Goal: Find contact information: Find contact information

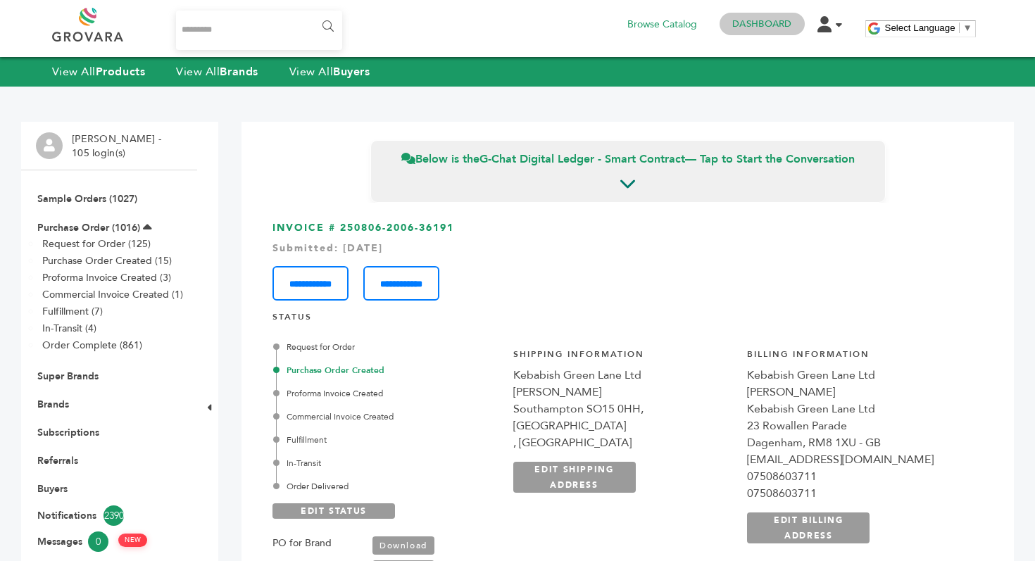
click at [749, 28] on link "Dashboard" at bounding box center [762, 24] width 59 height 13
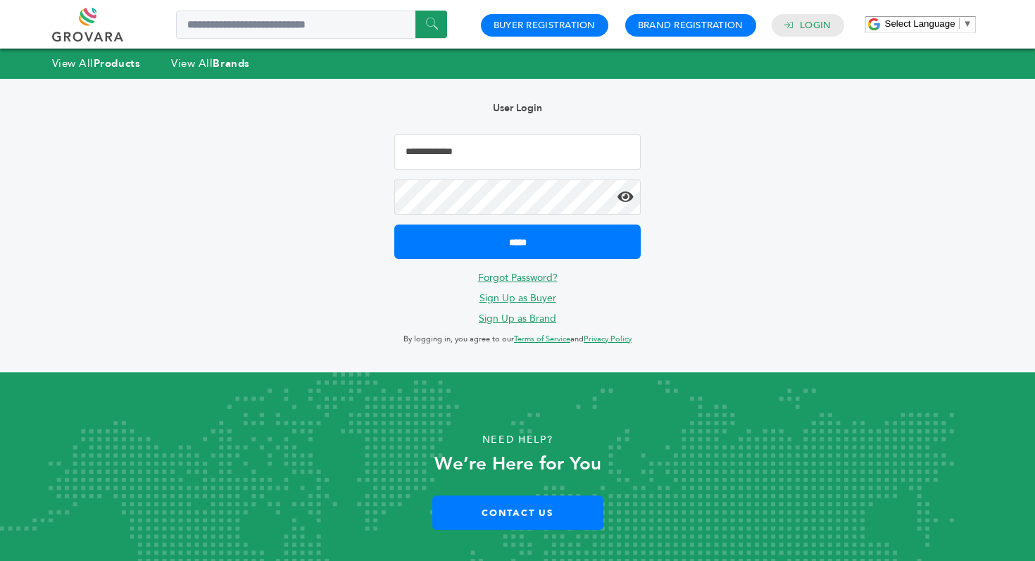
click at [468, 139] on input "Email Address" at bounding box center [517, 152] width 247 height 35
type input "**********"
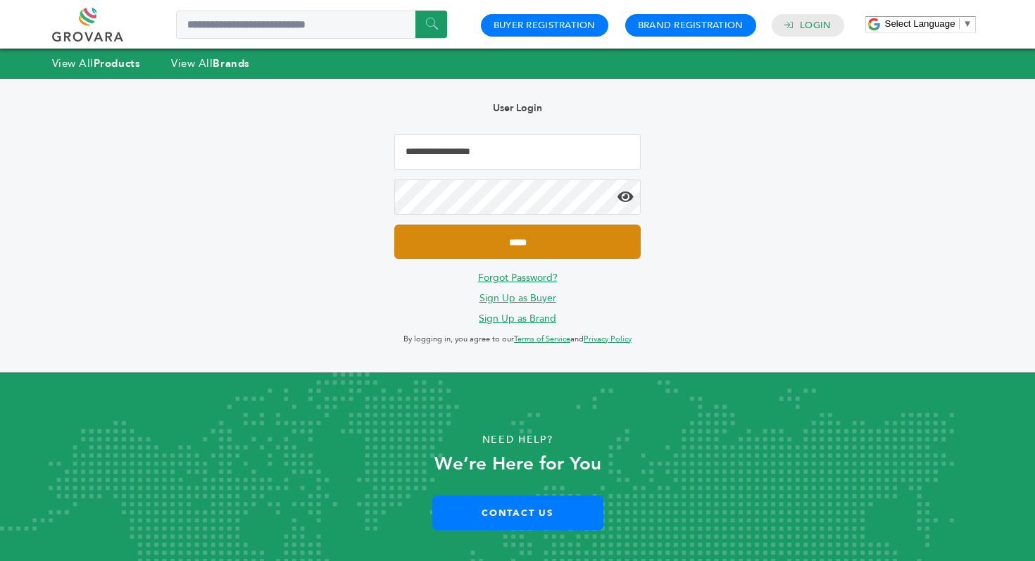
click at [509, 237] on input "*****" at bounding box center [517, 242] width 247 height 35
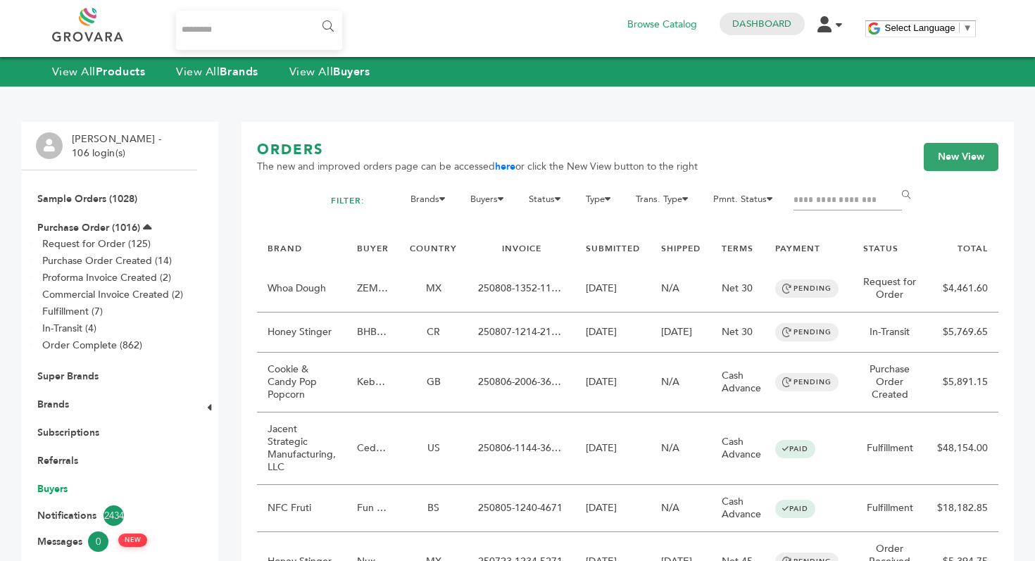
click at [52, 494] on link "Buyers" at bounding box center [52, 488] width 30 height 13
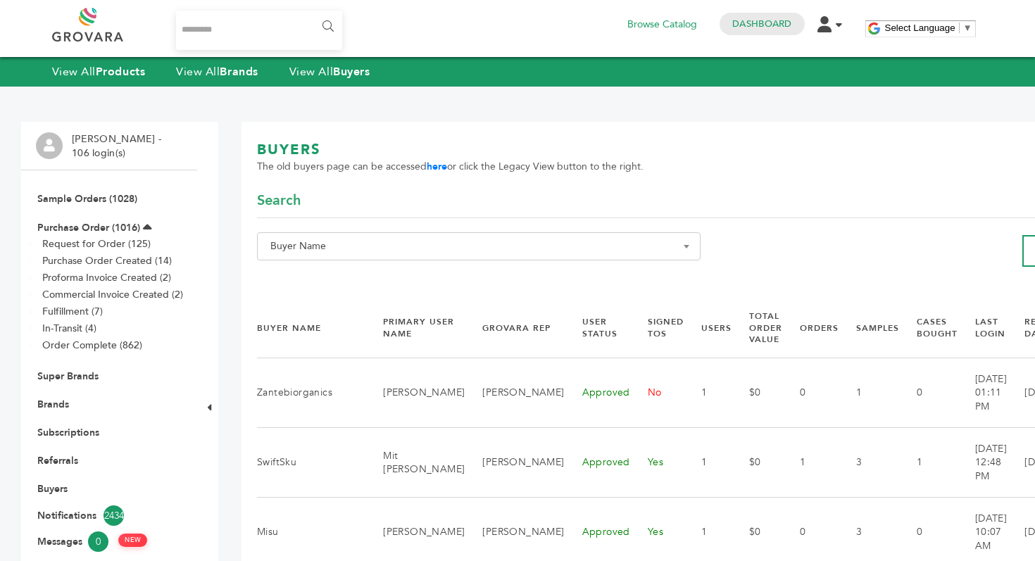
scroll to position [0, 117]
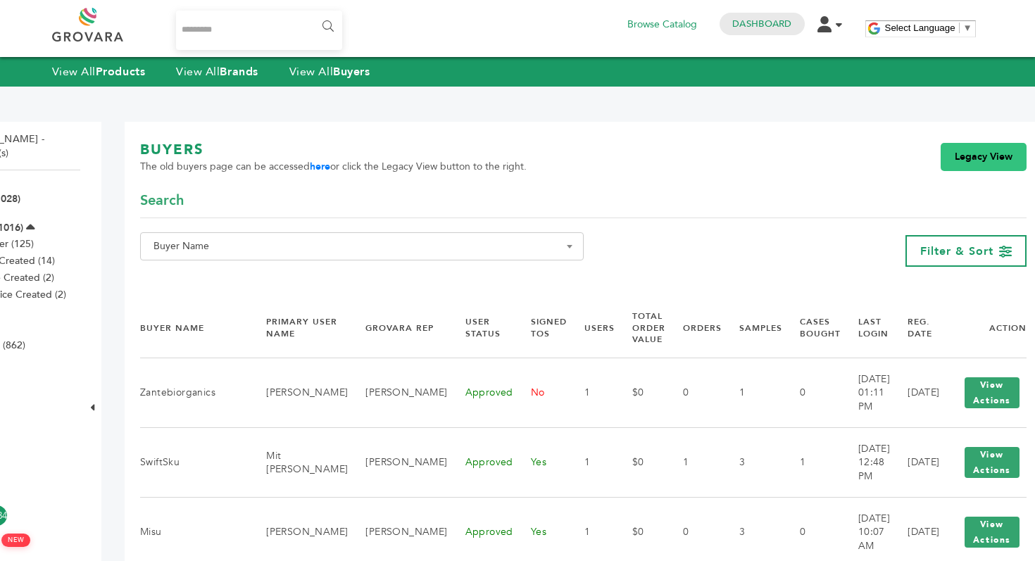
click at [953, 155] on link "Legacy View" at bounding box center [984, 157] width 86 height 28
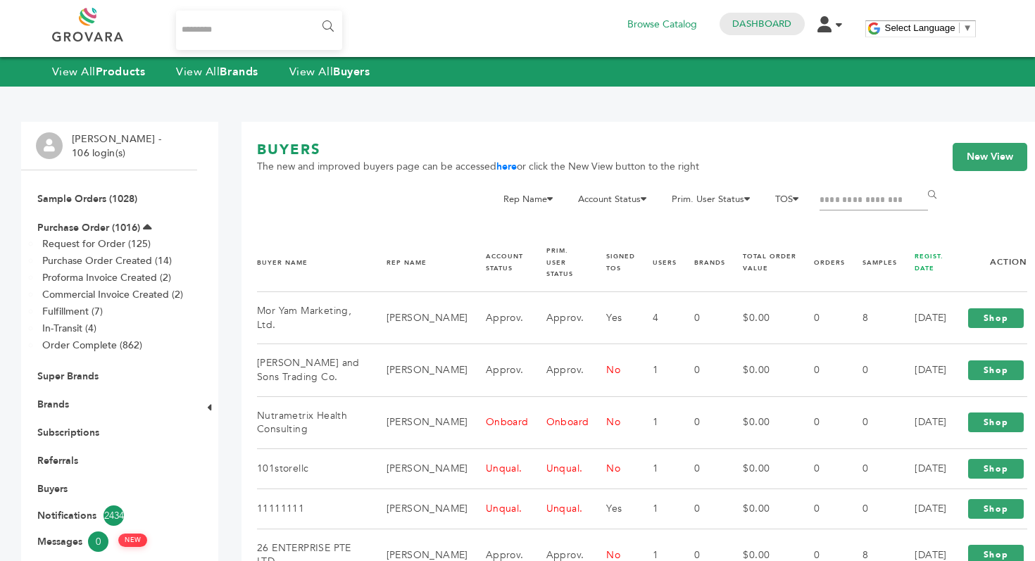
click at [915, 256] on link "REGIST. DATE" at bounding box center [929, 262] width 29 height 20
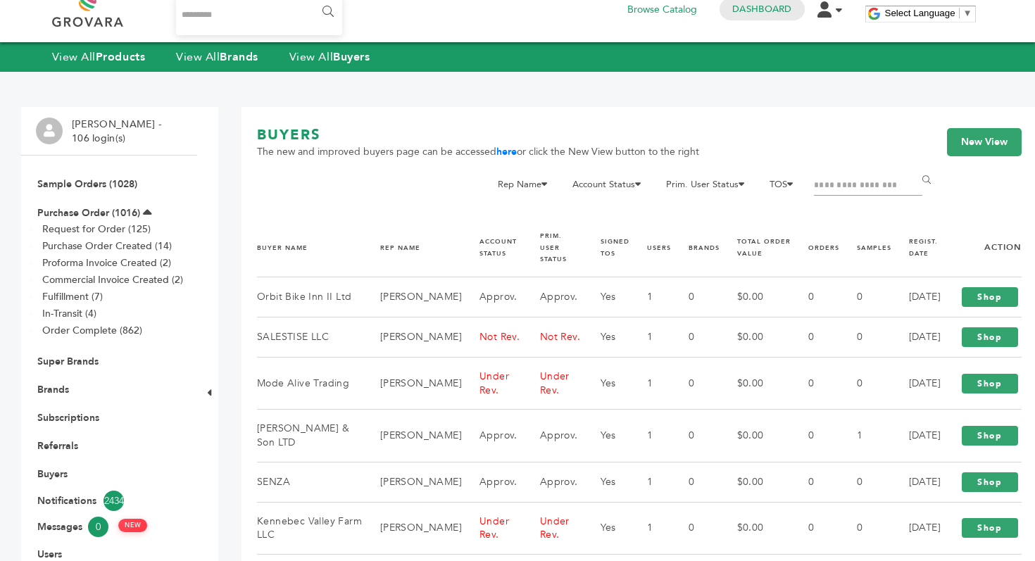
scroll to position [8, 0]
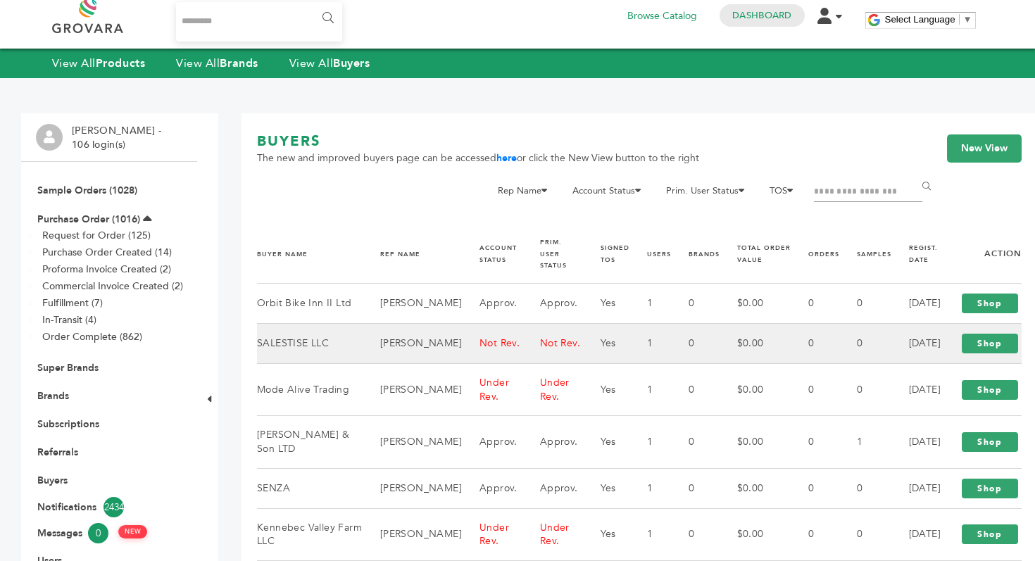
click at [462, 359] on td "Not Rev." at bounding box center [492, 344] width 61 height 40
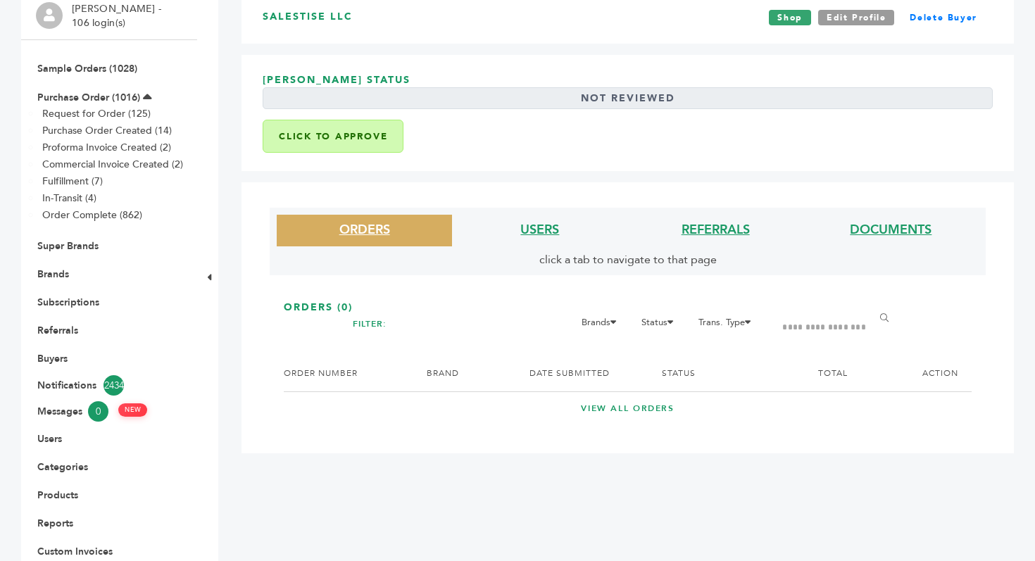
scroll to position [140, 0]
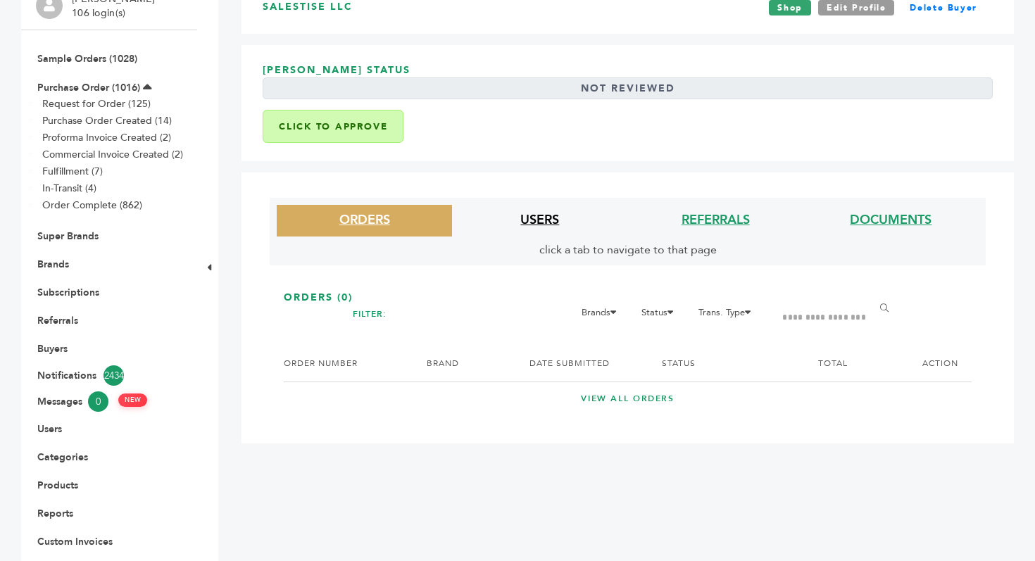
click at [538, 227] on link "USERS" at bounding box center [540, 220] width 39 height 18
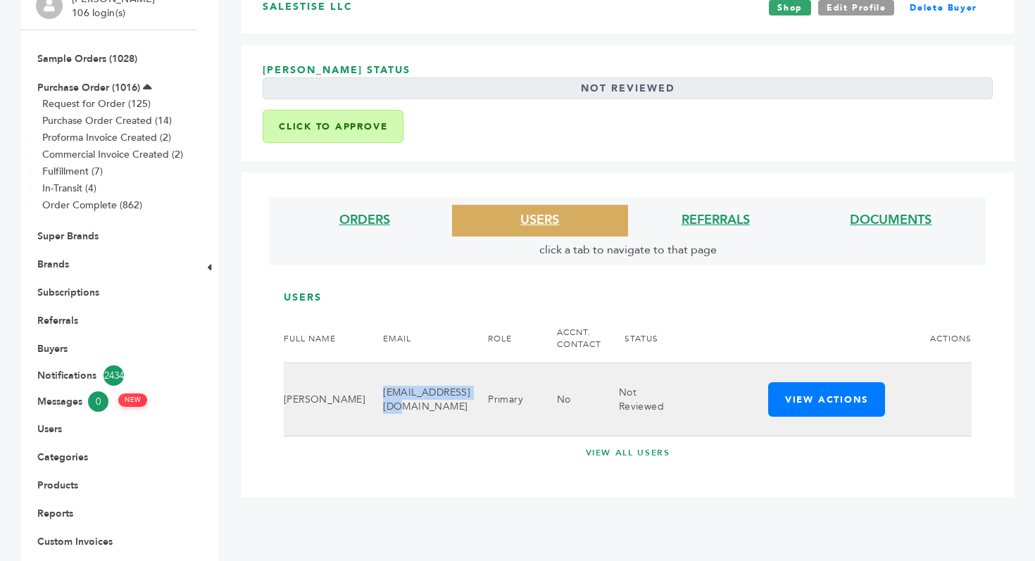
drag, startPoint x: 335, startPoint y: 399, endPoint x: 424, endPoint y: 397, distance: 89.5
click at [424, 397] on td "[EMAIL_ADDRESS][DOMAIN_NAME]" at bounding box center [418, 399] width 105 height 73
click at [424, 402] on td "[EMAIL_ADDRESS][DOMAIN_NAME]" at bounding box center [418, 399] width 105 height 73
drag, startPoint x: 425, startPoint y: 402, endPoint x: 335, endPoint y: 396, distance: 91.1
click at [366, 396] on td "[EMAIL_ADDRESS][DOMAIN_NAME]" at bounding box center [418, 399] width 105 height 73
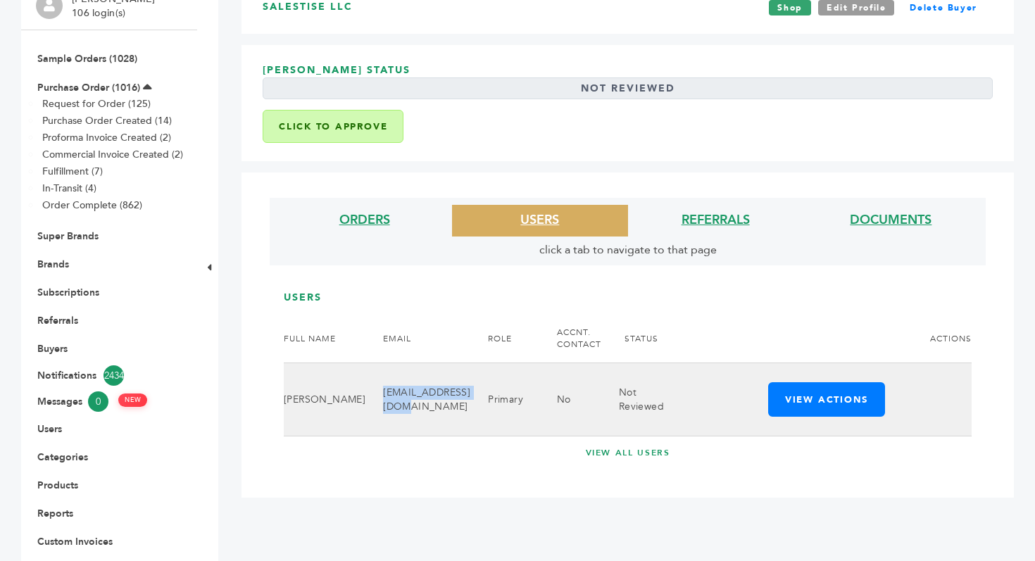
copy td "[EMAIL_ADDRESS][DOMAIN_NAME]"
